Goal: Leave review/rating

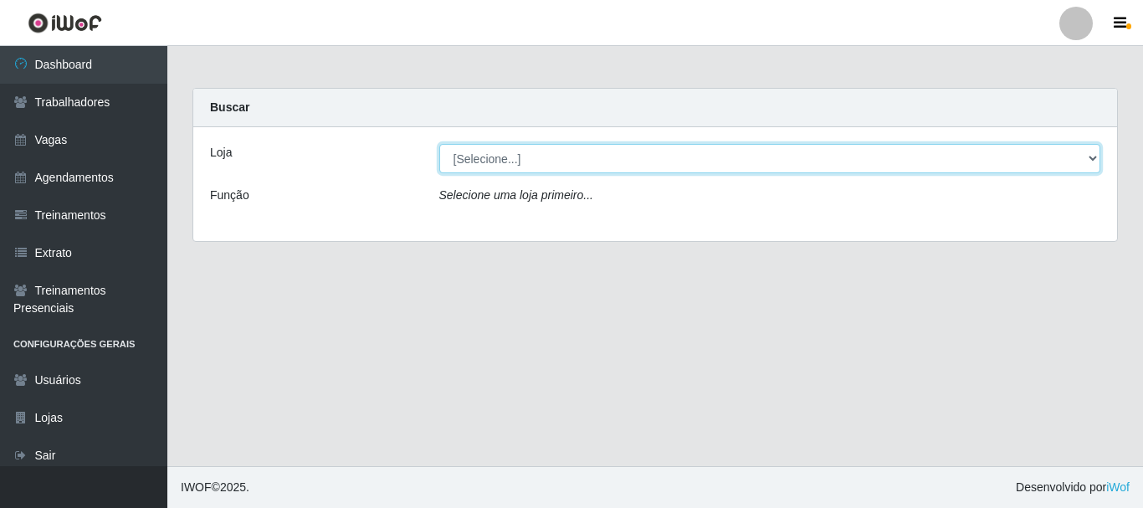
click at [513, 154] on select "[Selecione...] O Cestão - [GEOGRAPHIC_DATA]" at bounding box center [770, 158] width 662 height 29
select select "238"
click at [439, 144] on select "[Selecione...] O Cestão - [GEOGRAPHIC_DATA]" at bounding box center [770, 158] width 662 height 29
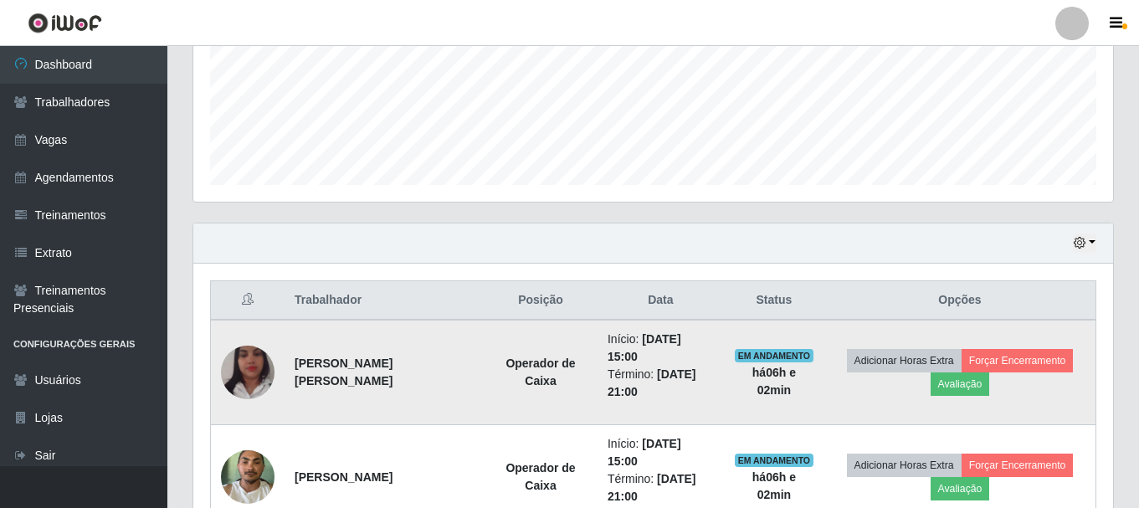
scroll to position [619, 0]
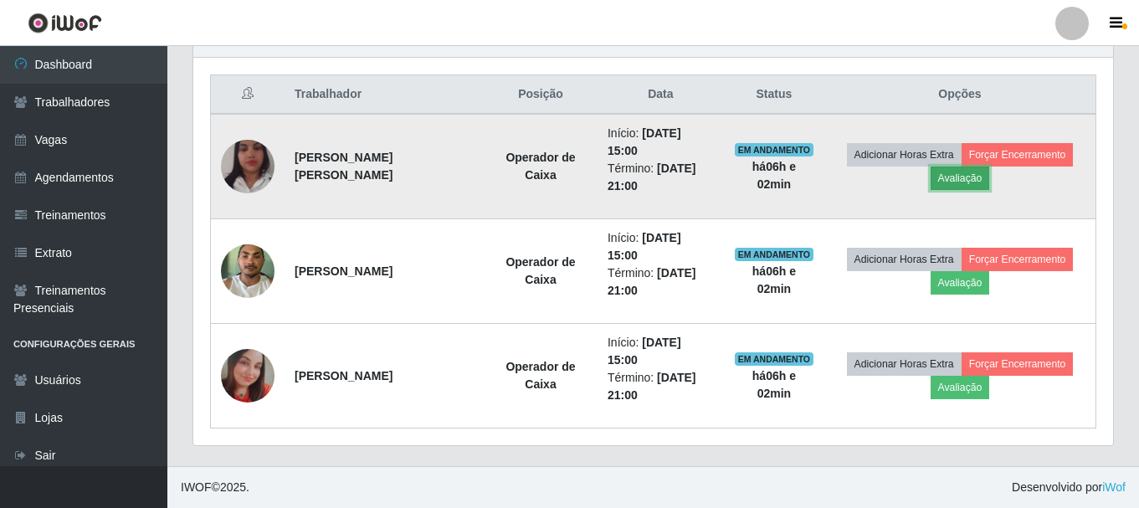
click at [951, 181] on button "Avaliação" at bounding box center [960, 178] width 59 height 23
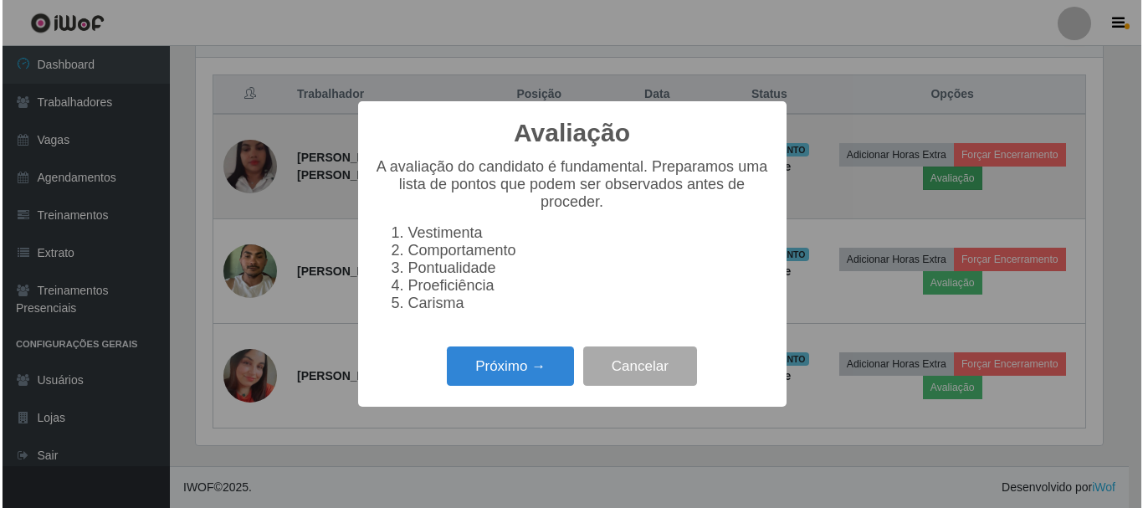
scroll to position [347, 911]
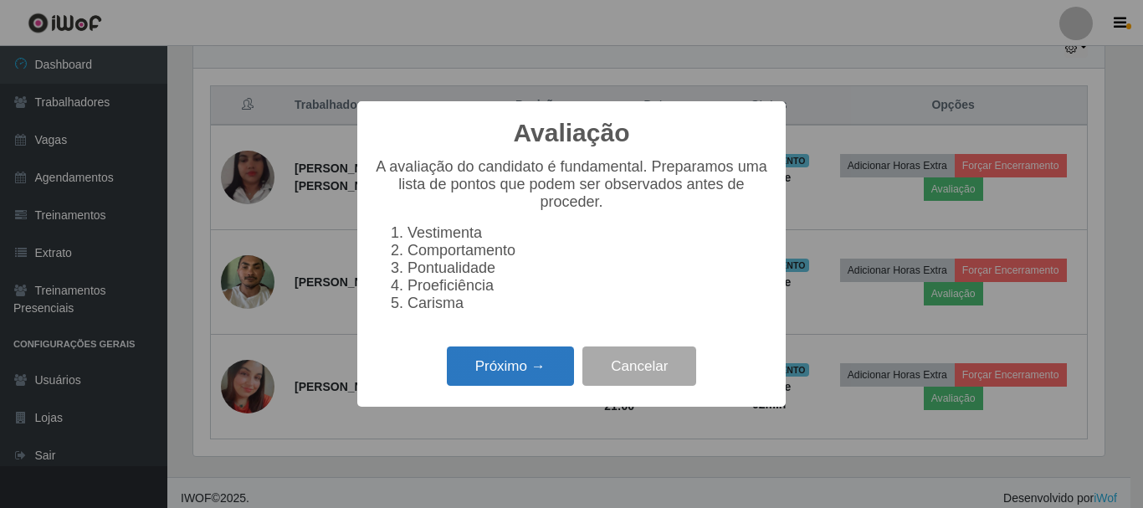
click at [526, 381] on button "Próximo →" at bounding box center [510, 365] width 127 height 39
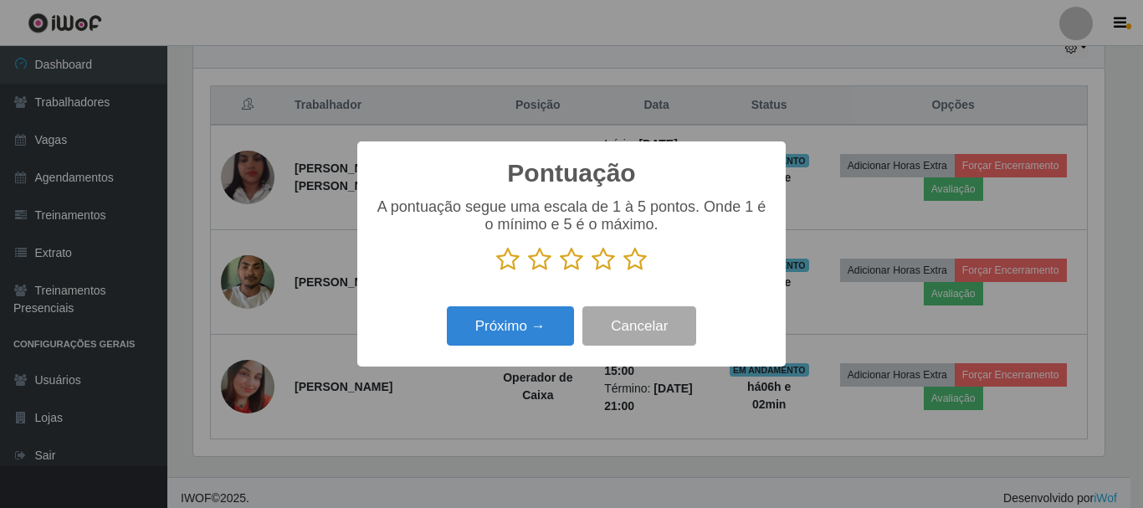
scroll to position [567, 0]
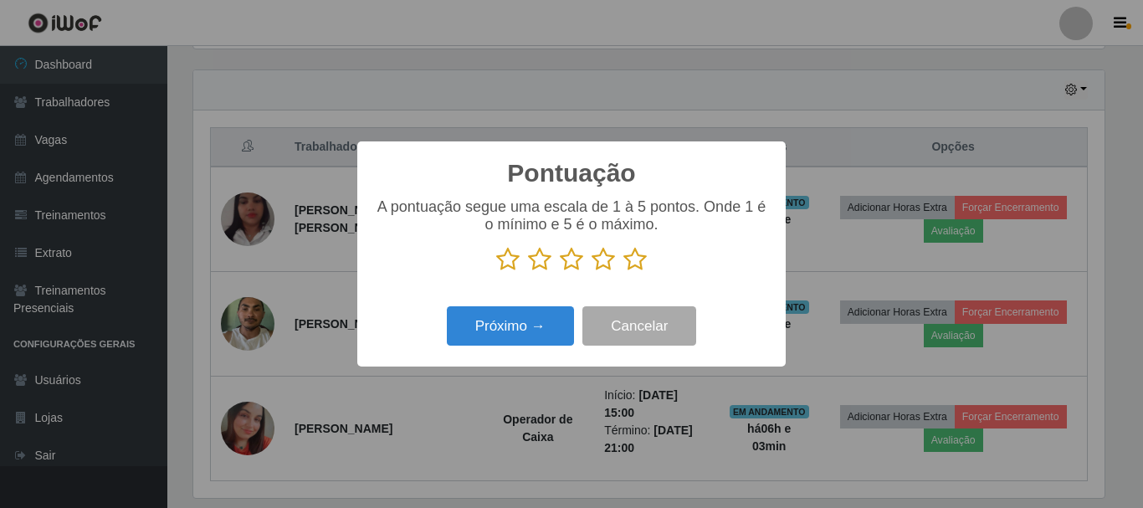
click at [629, 259] on icon at bounding box center [634, 259] width 23 height 25
click at [623, 272] on input "radio" at bounding box center [623, 272] width 0 height 0
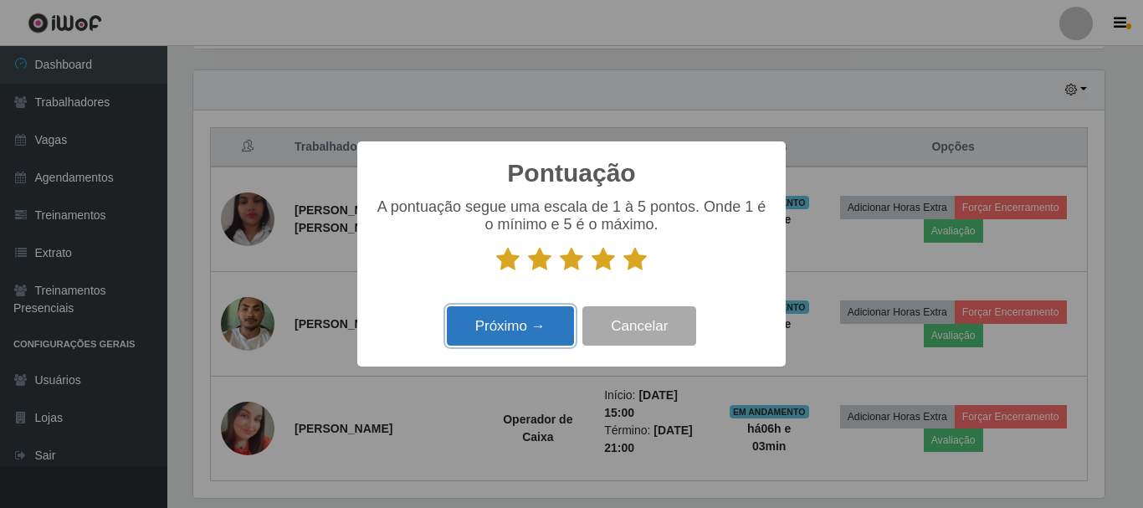
click at [552, 330] on button "Próximo →" at bounding box center [510, 325] width 127 height 39
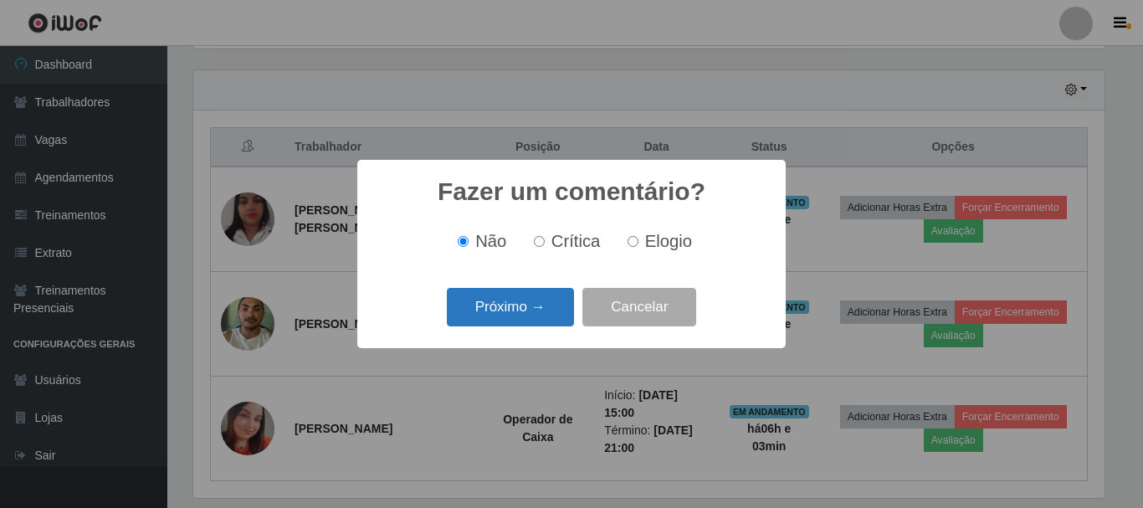
click at [542, 308] on button "Próximo →" at bounding box center [510, 307] width 127 height 39
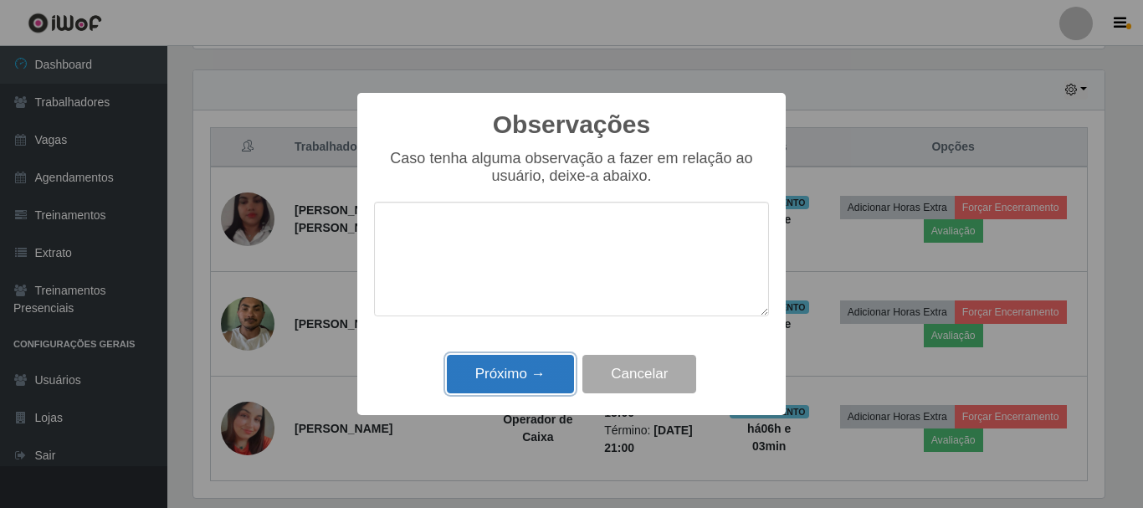
click at [538, 369] on button "Próximo →" at bounding box center [510, 374] width 127 height 39
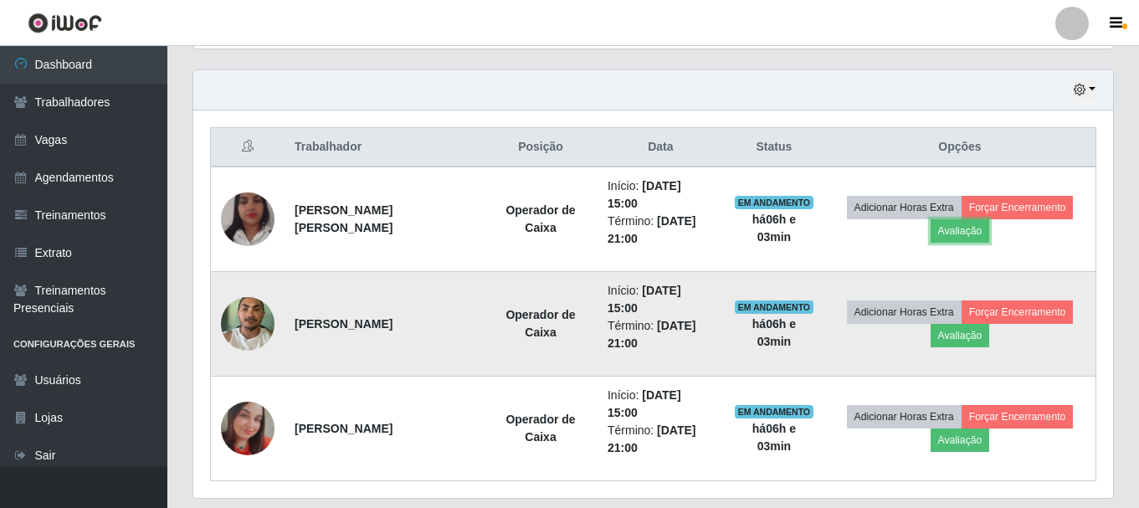
scroll to position [347, 920]
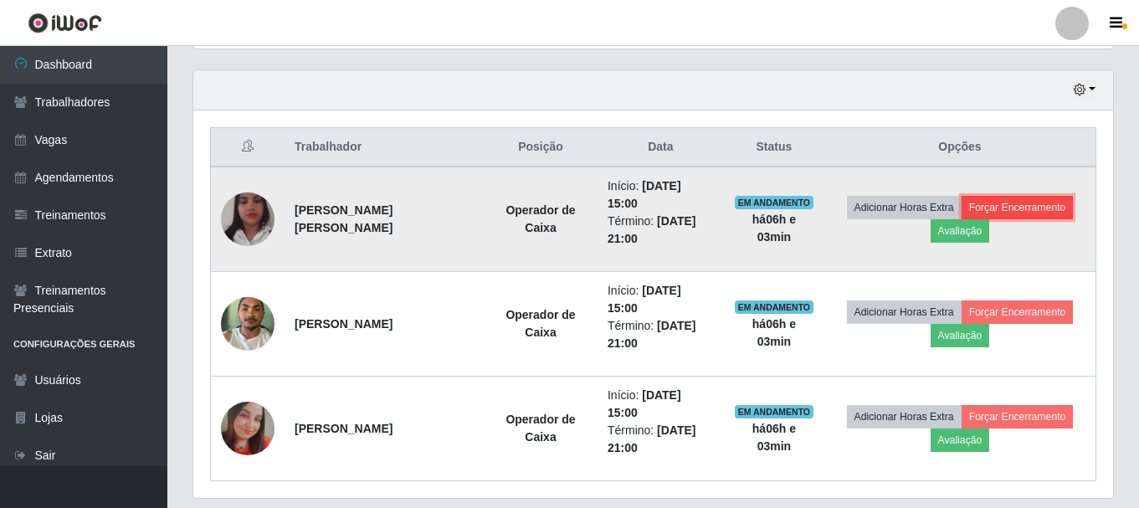
click at [1008, 206] on button "Forçar Encerramento" at bounding box center [1018, 207] width 112 height 23
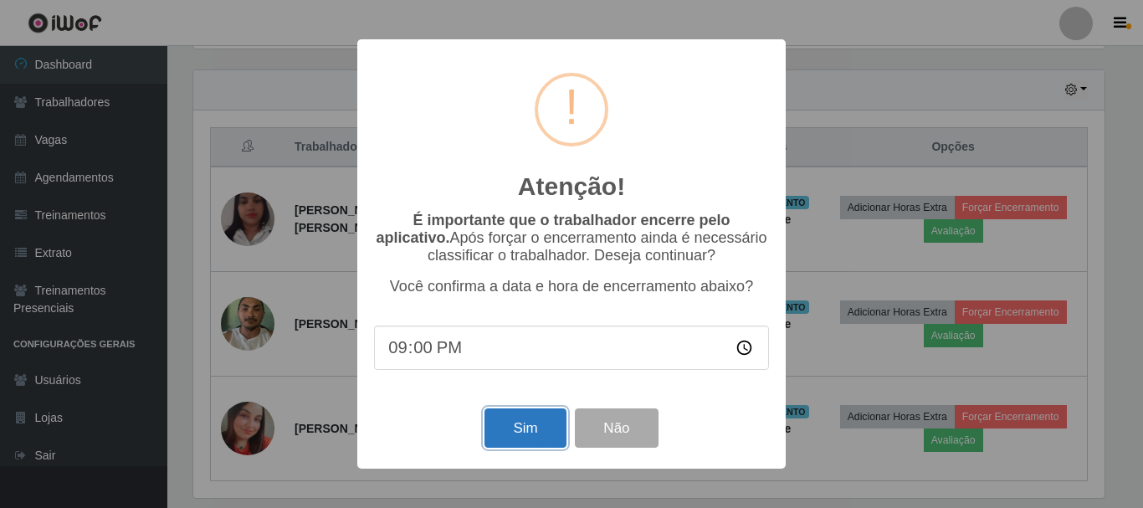
click at [541, 434] on button "Sim" at bounding box center [525, 427] width 81 height 39
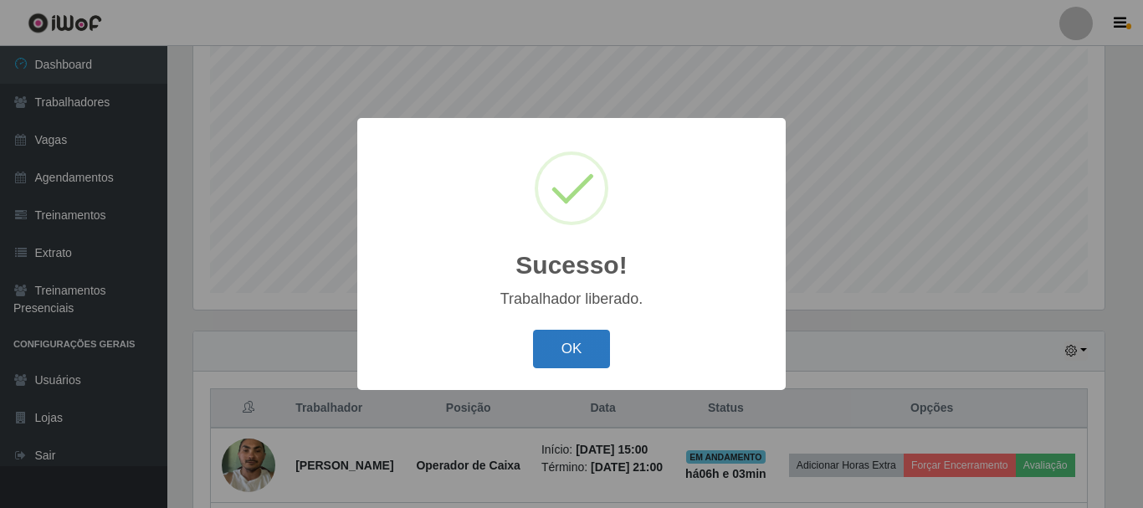
click at [580, 341] on button "OK" at bounding box center [572, 349] width 78 height 39
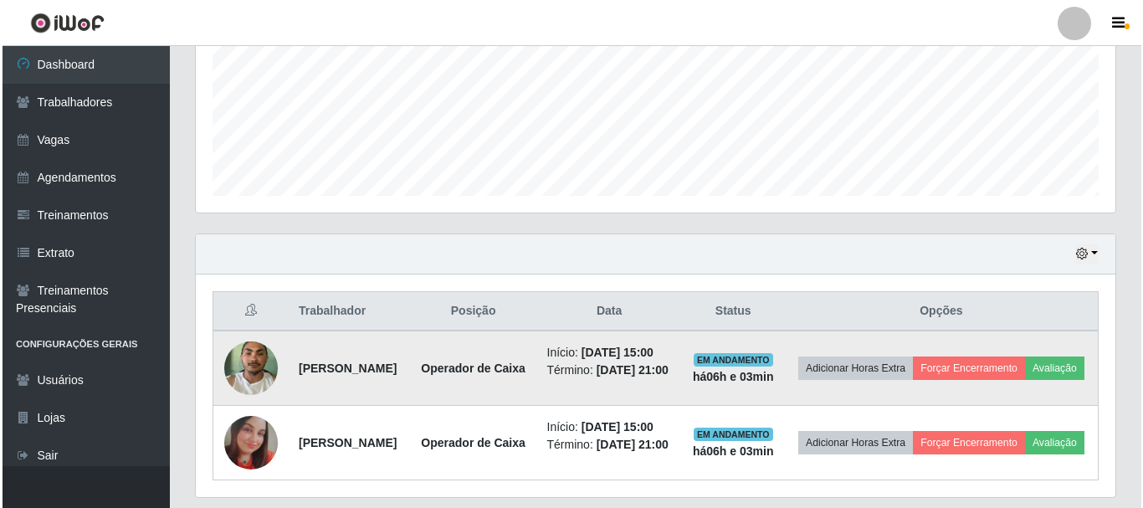
scroll to position [515, 0]
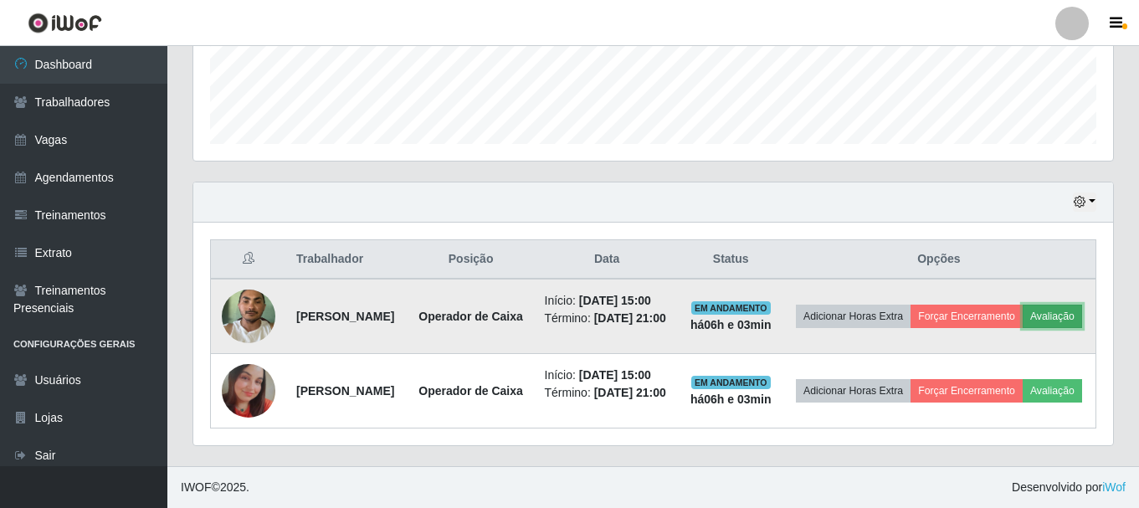
click at [1023, 305] on button "Avaliação" at bounding box center [1052, 316] width 59 height 23
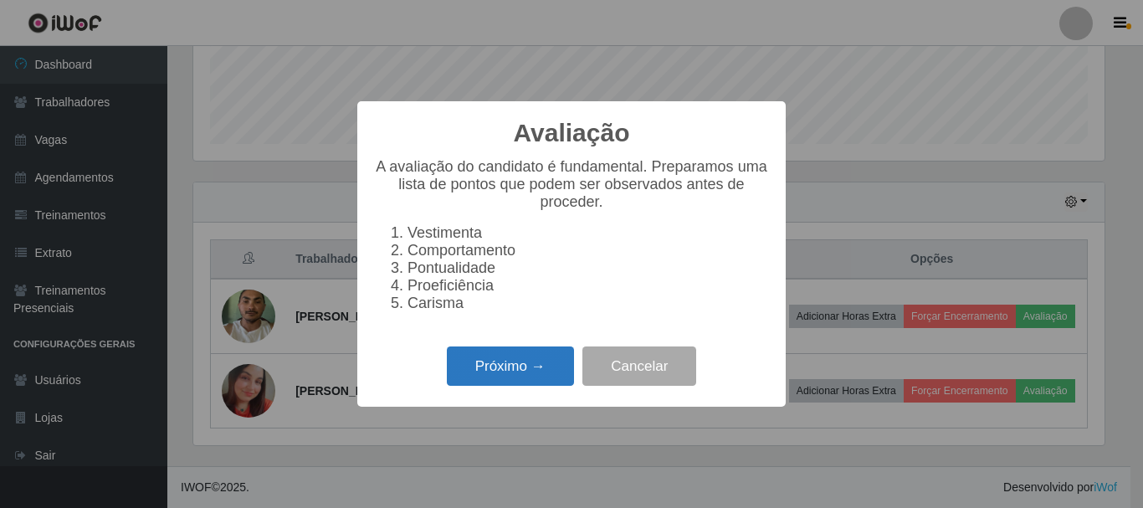
click at [555, 372] on button "Próximo →" at bounding box center [510, 365] width 127 height 39
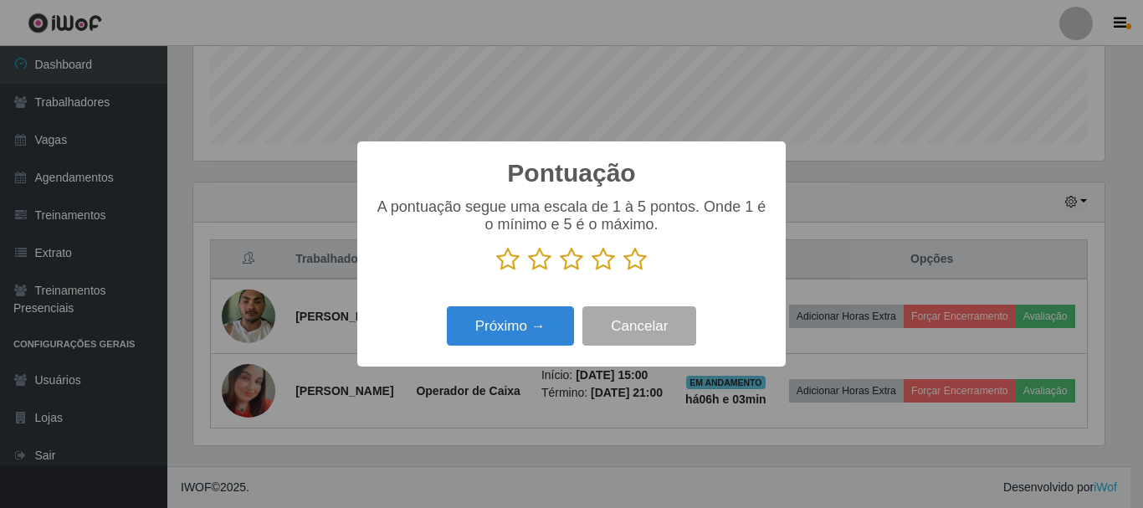
click at [631, 259] on icon at bounding box center [634, 259] width 23 height 25
click at [623, 272] on input "radio" at bounding box center [623, 272] width 0 height 0
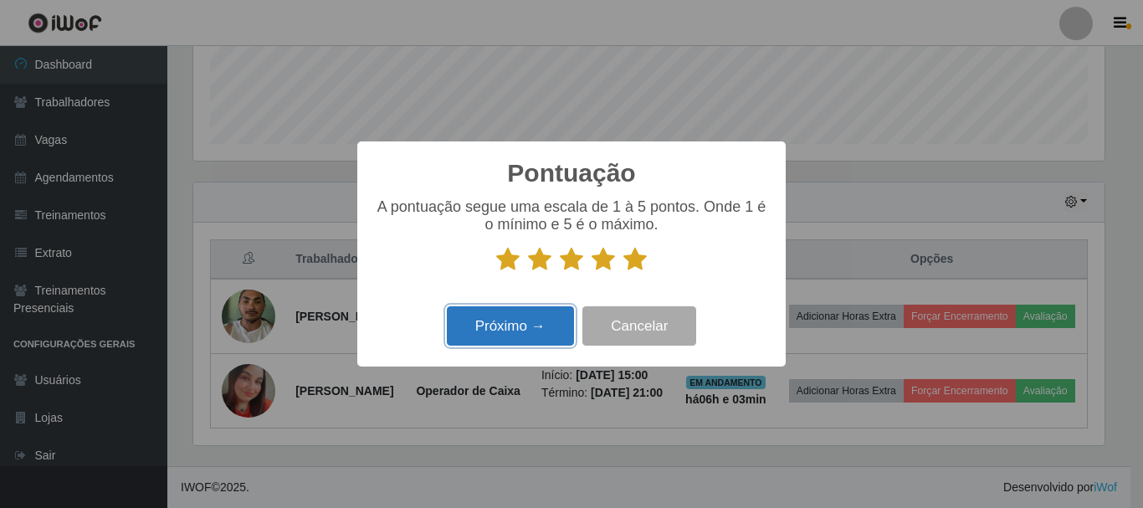
click at [549, 329] on button "Próximo →" at bounding box center [510, 325] width 127 height 39
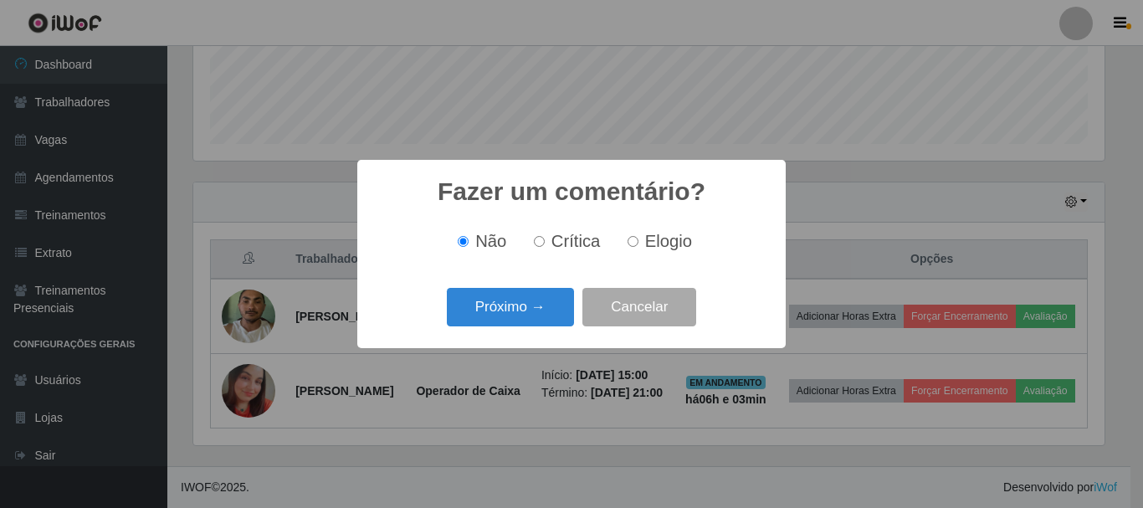
click at [517, 285] on div "Próximo → Cancelar" at bounding box center [571, 307] width 395 height 48
click at [531, 296] on button "Próximo →" at bounding box center [510, 307] width 127 height 39
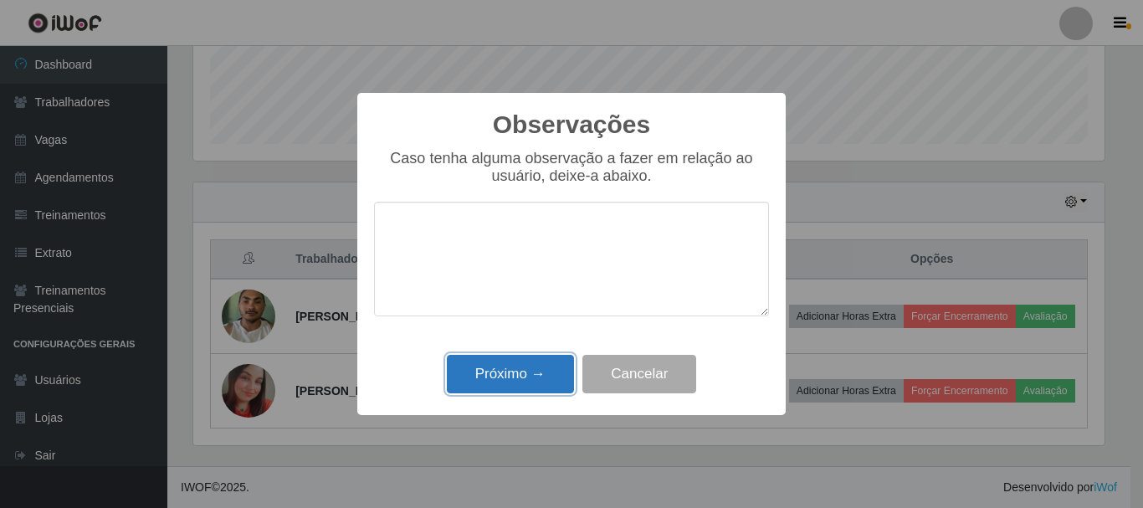
click at [528, 367] on button "Próximo →" at bounding box center [510, 374] width 127 height 39
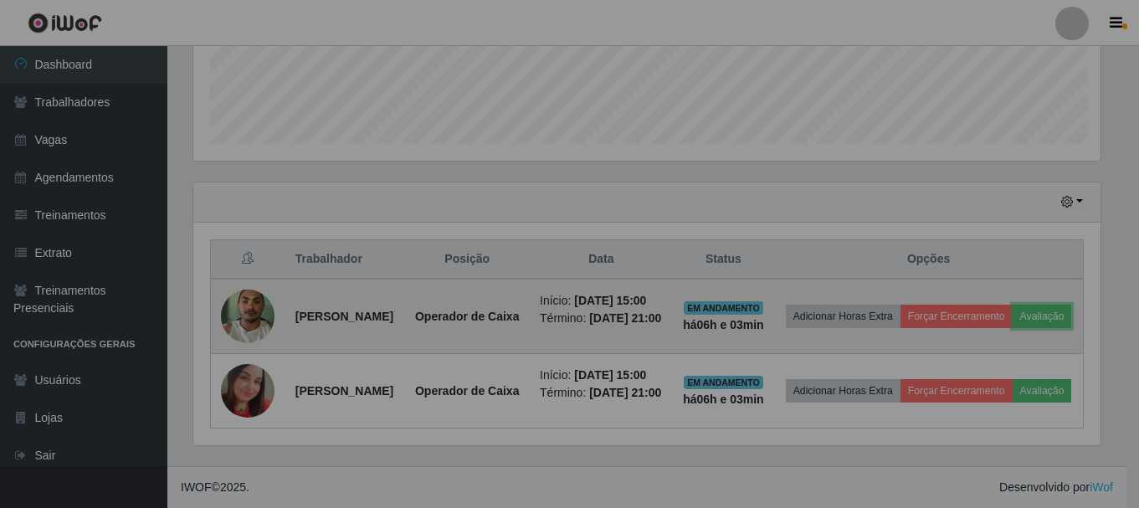
scroll to position [0, 0]
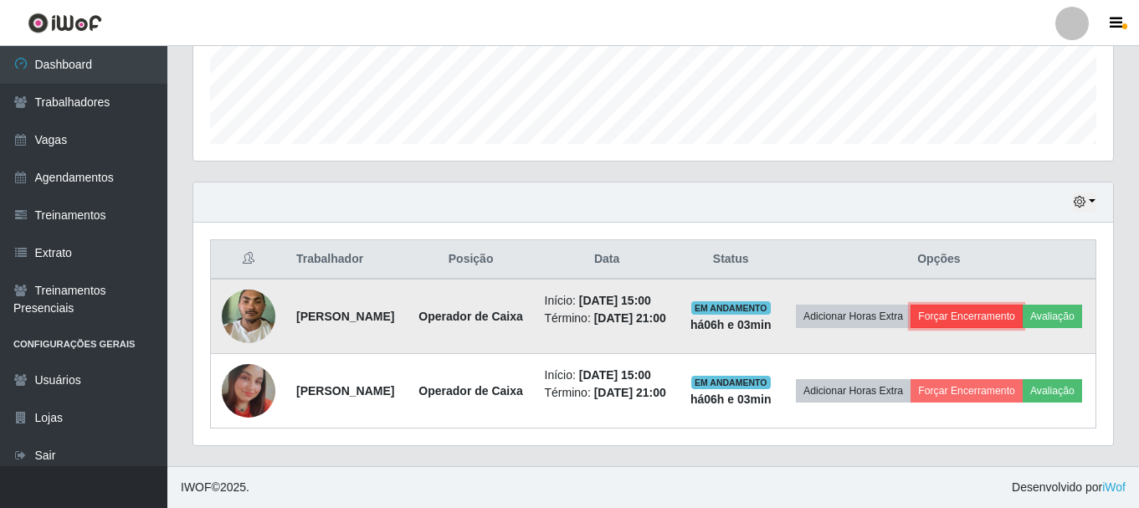
click at [1017, 305] on button "Forçar Encerramento" at bounding box center [967, 316] width 112 height 23
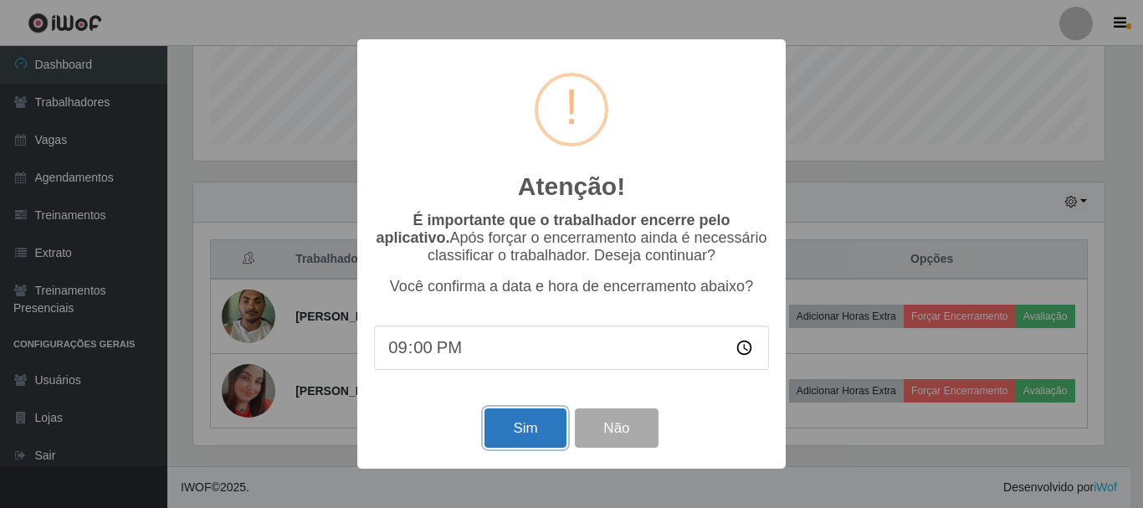
click at [531, 428] on button "Sim" at bounding box center [525, 427] width 81 height 39
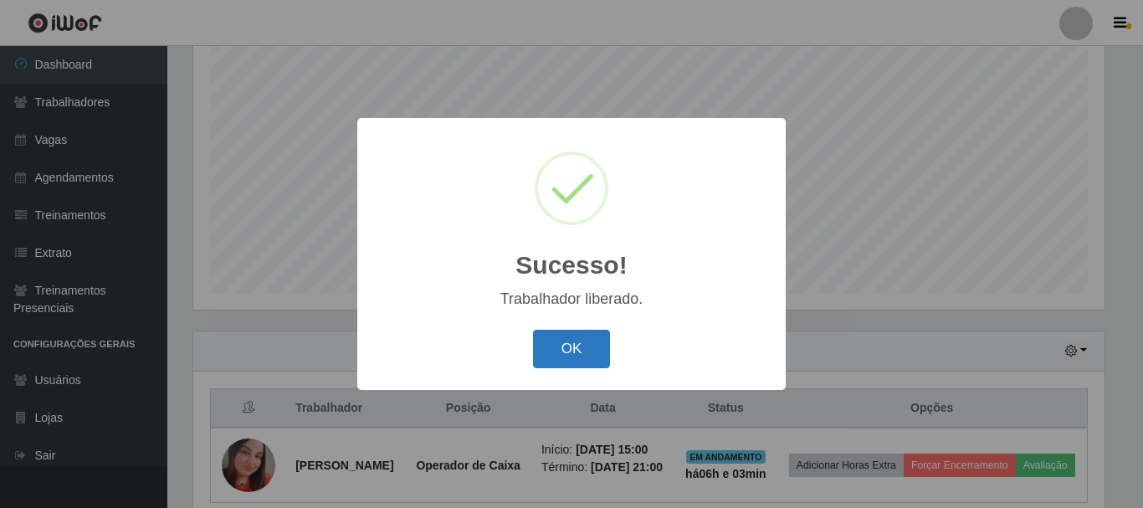
click at [566, 352] on button "OK" at bounding box center [572, 349] width 78 height 39
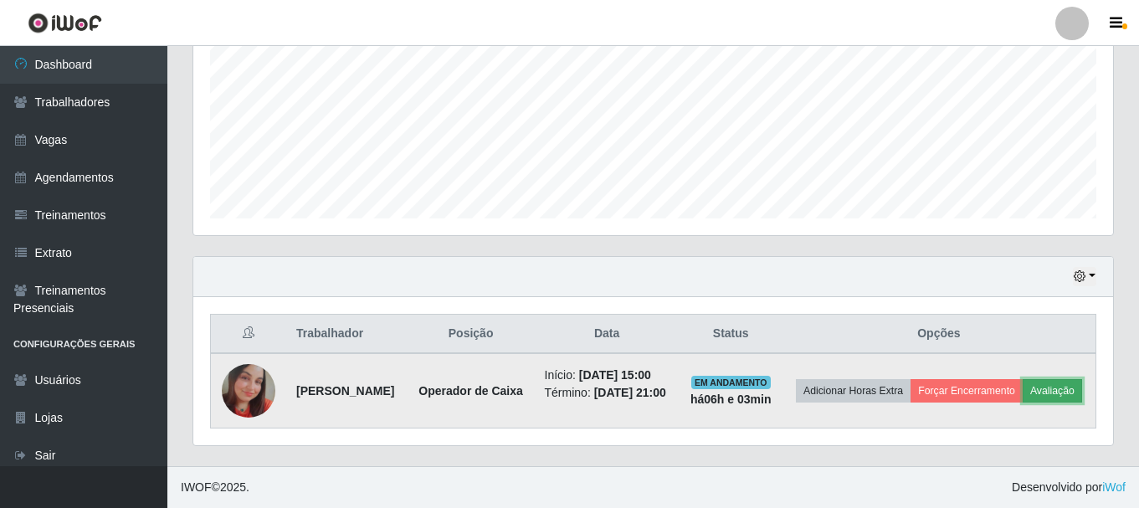
click at [1023, 390] on button "Avaliação" at bounding box center [1052, 390] width 59 height 23
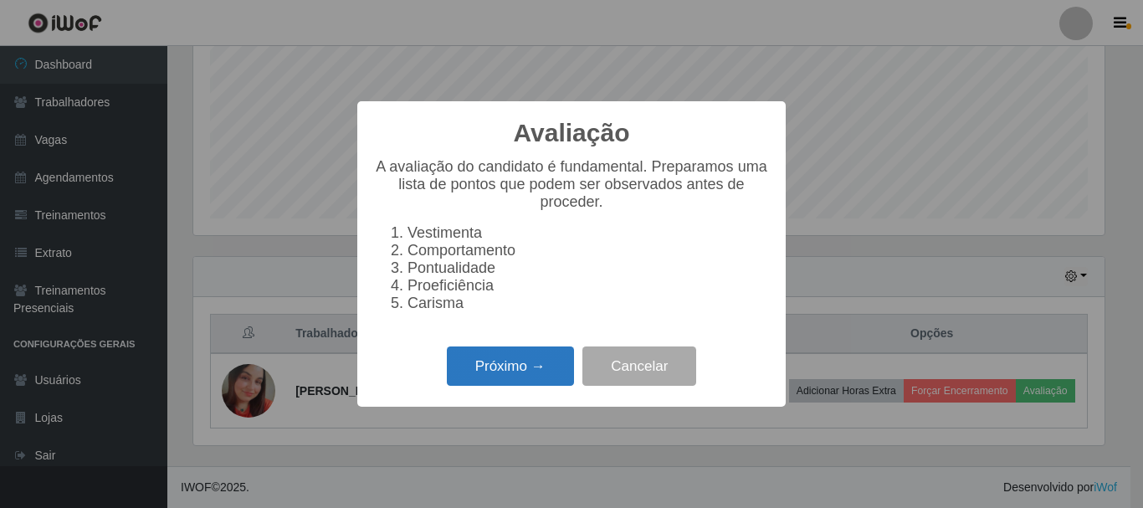
click at [518, 384] on button "Próximo →" at bounding box center [510, 365] width 127 height 39
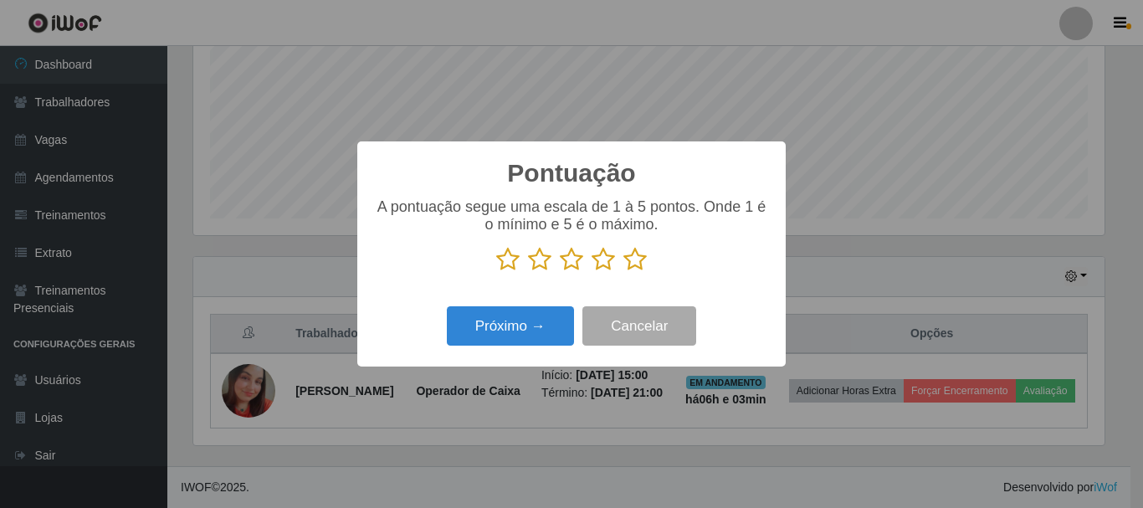
click at [635, 260] on icon at bounding box center [634, 259] width 23 height 25
click at [623, 272] on input "radio" at bounding box center [623, 272] width 0 height 0
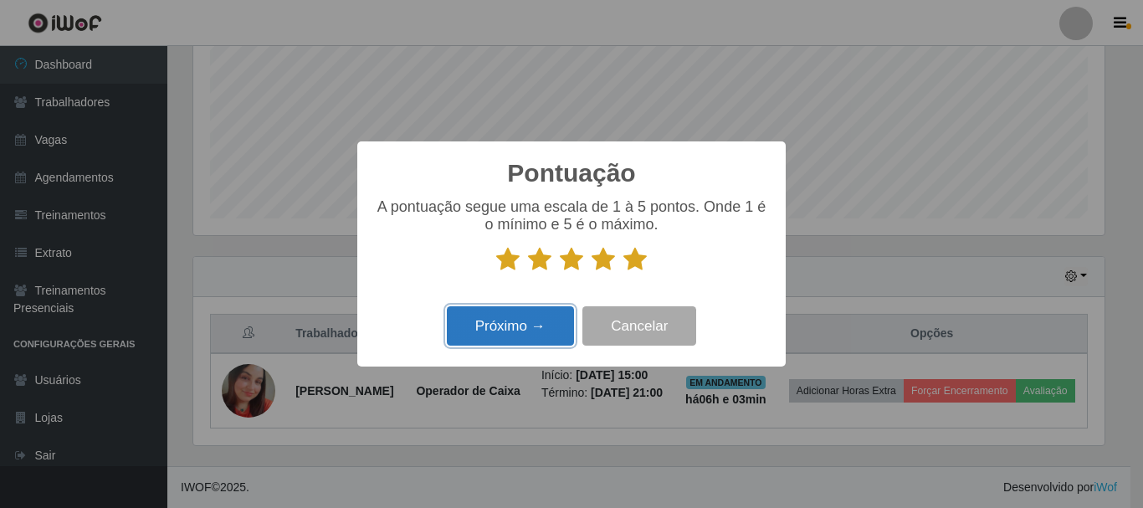
click at [541, 328] on button "Próximo →" at bounding box center [510, 325] width 127 height 39
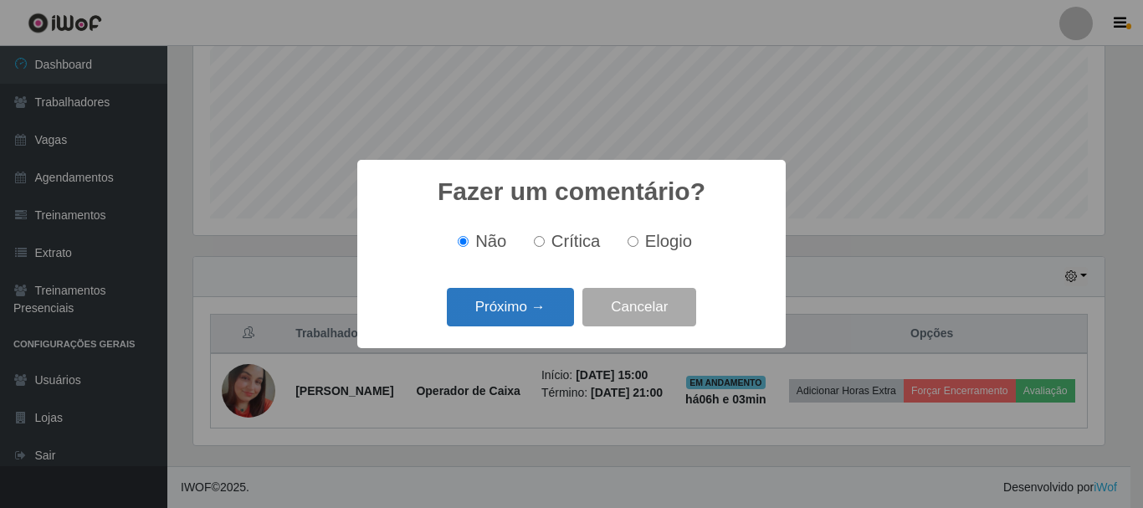
click at [550, 305] on button "Próximo →" at bounding box center [510, 307] width 127 height 39
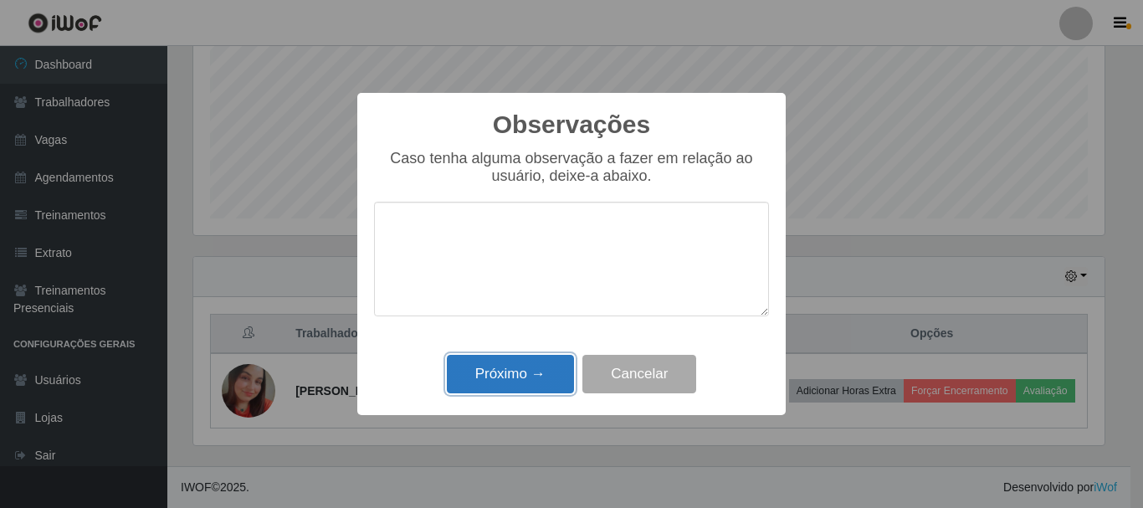
click at [528, 363] on button "Próximo →" at bounding box center [510, 374] width 127 height 39
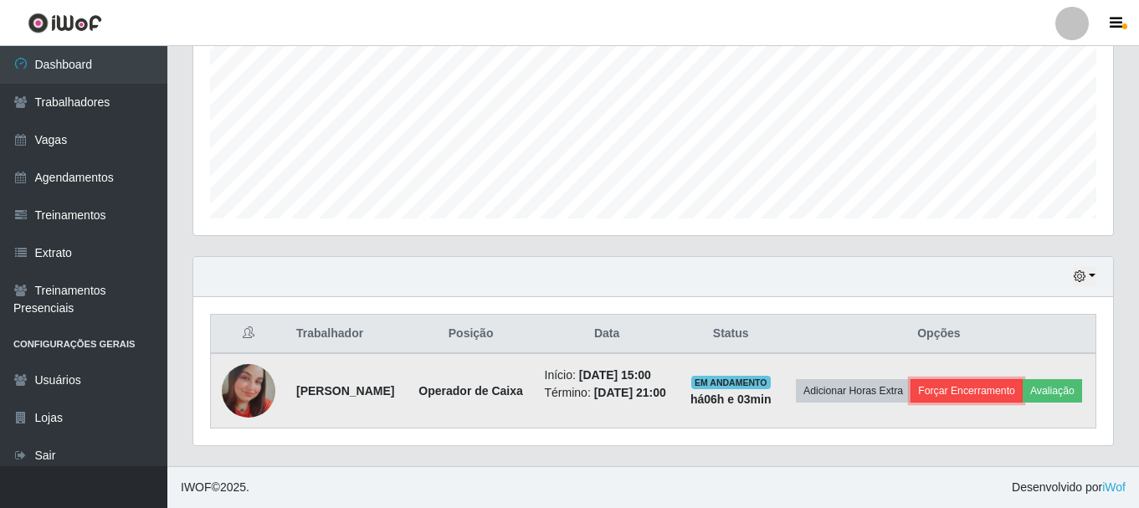
click at [1017, 379] on button "Forçar Encerramento" at bounding box center [967, 390] width 112 height 23
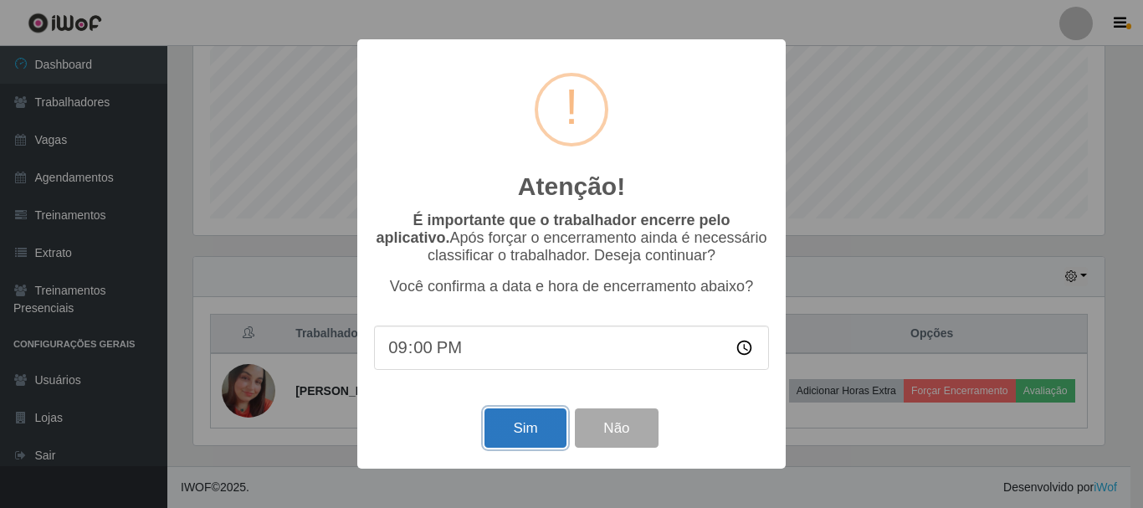
click at [531, 426] on button "Sim" at bounding box center [525, 427] width 81 height 39
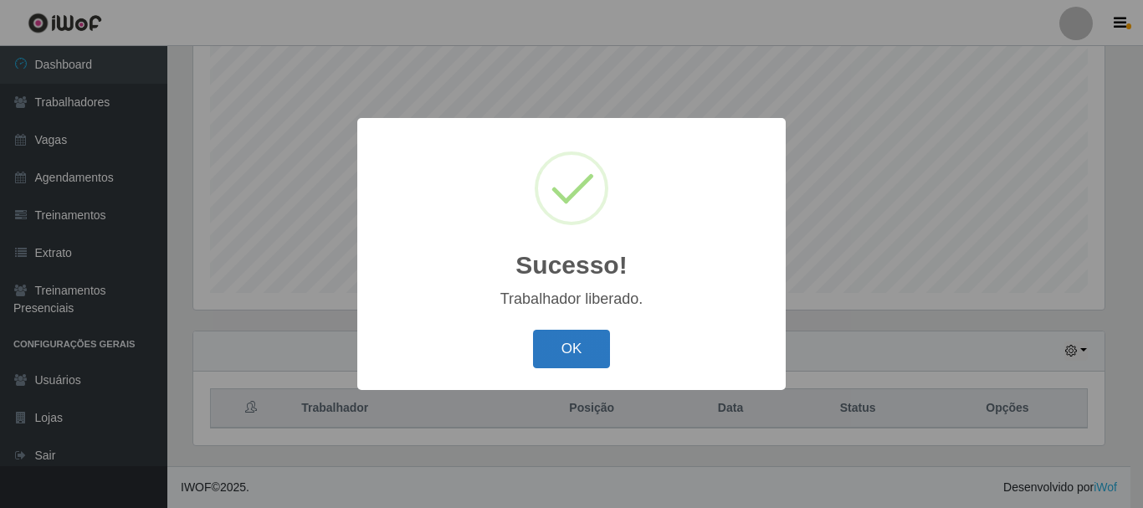
drag, startPoint x: 572, startPoint y: 351, endPoint x: 570, endPoint y: 341, distance: 10.2
click at [572, 346] on button "OK" at bounding box center [572, 349] width 78 height 39
